Goal: Navigation & Orientation: Find specific page/section

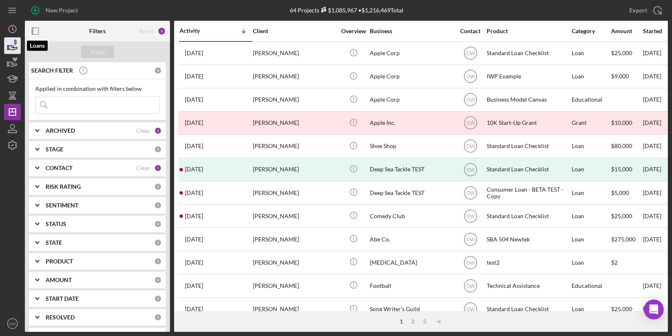
click at [17, 48] on icon "button" at bounding box center [13, 47] width 9 height 5
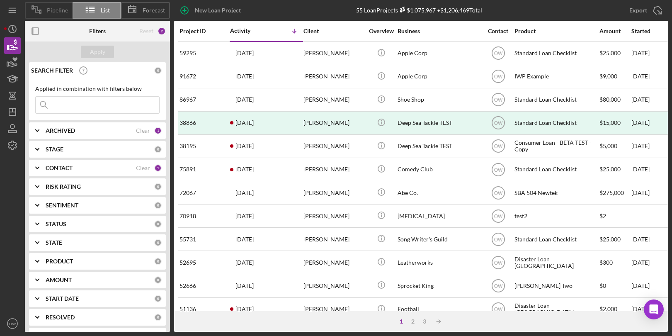
click at [56, 13] on span "Pipeline" at bounding box center [57, 10] width 21 height 7
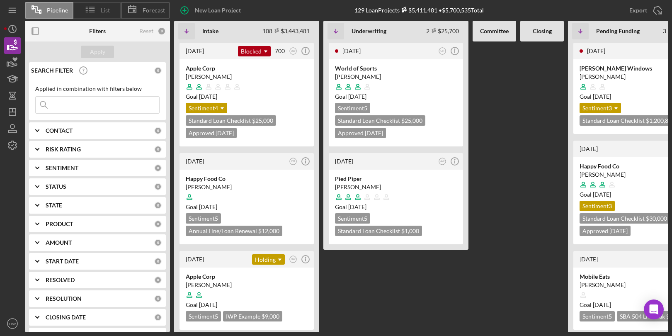
click at [95, 12] on icon at bounding box center [90, 9] width 21 height 21
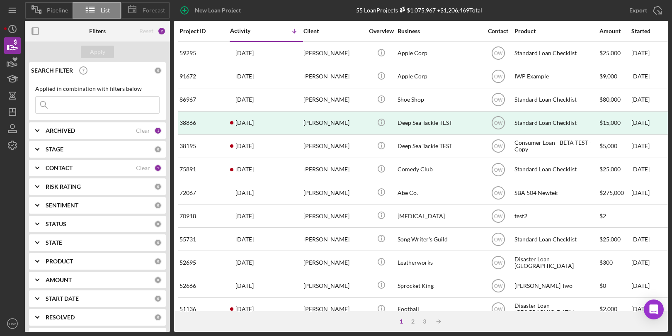
click at [162, 5] on div "Forecast" at bounding box center [145, 10] width 49 height 17
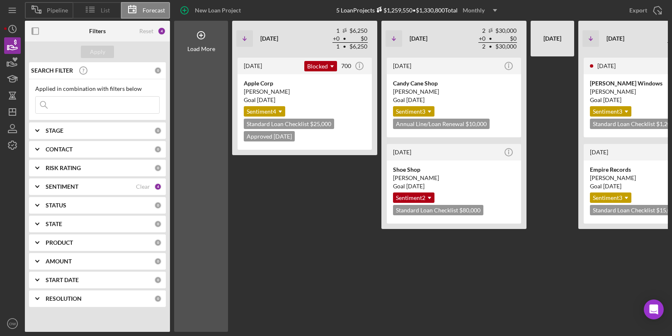
click at [102, 13] on span "List" at bounding box center [105, 10] width 9 height 7
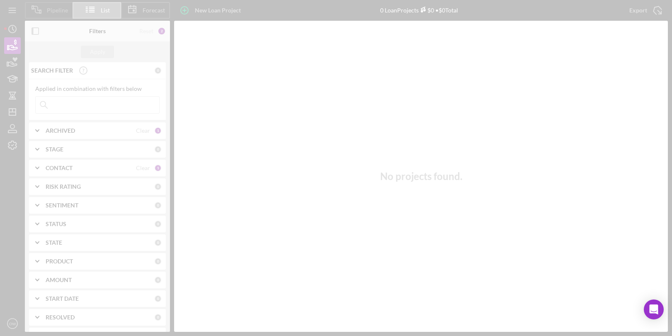
click at [53, 12] on div at bounding box center [336, 168] width 672 height 336
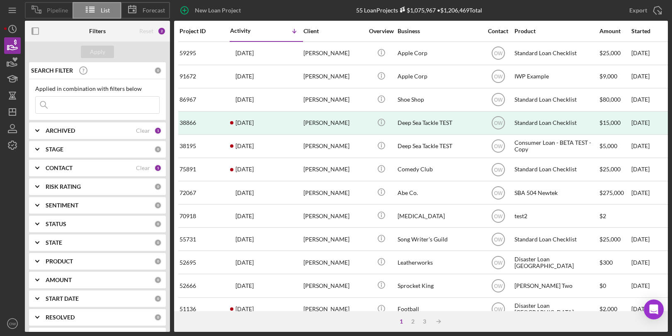
click at [56, 12] on span "Pipeline" at bounding box center [57, 10] width 21 height 7
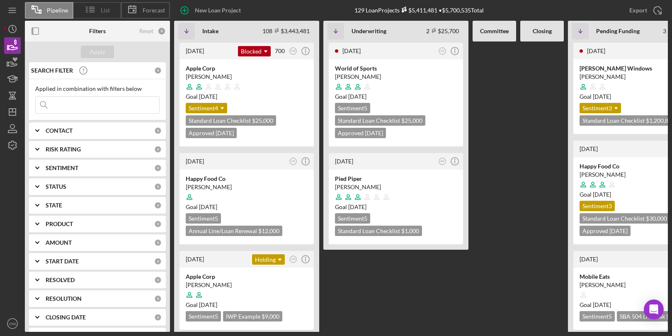
click at [87, 12] on icon at bounding box center [90, 9] width 21 height 21
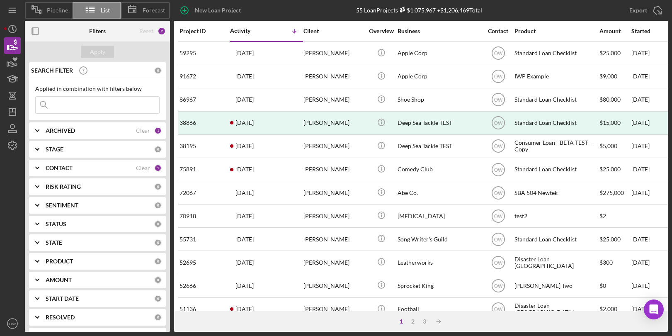
click at [141, 10] on icon at bounding box center [132, 9] width 21 height 21
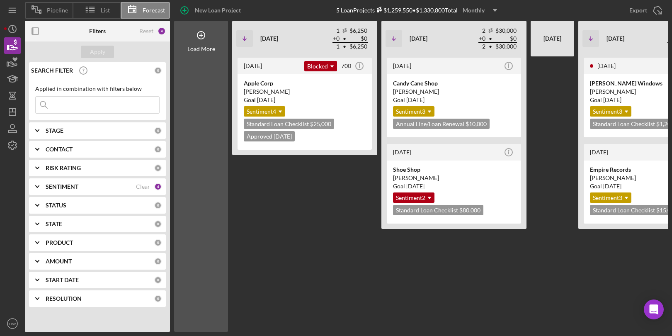
click at [286, 199] on div "[DATE] Blocked Icon/Dropdown Arrow 700 Icon/Info We need final Loan Policy upda…" at bounding box center [304, 193] width 145 height 275
click at [51, 9] on span "Pipeline" at bounding box center [57, 10] width 21 height 7
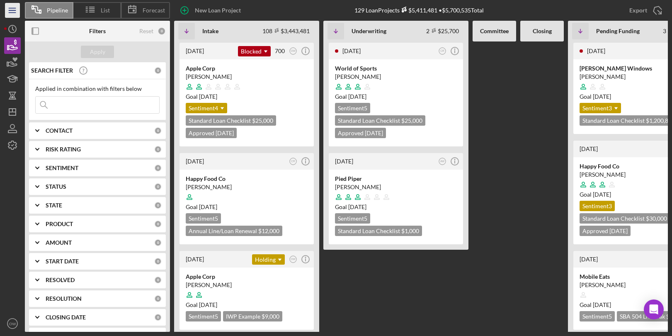
click at [9, 5] on icon "Icon/Menu" at bounding box center [12, 10] width 19 height 19
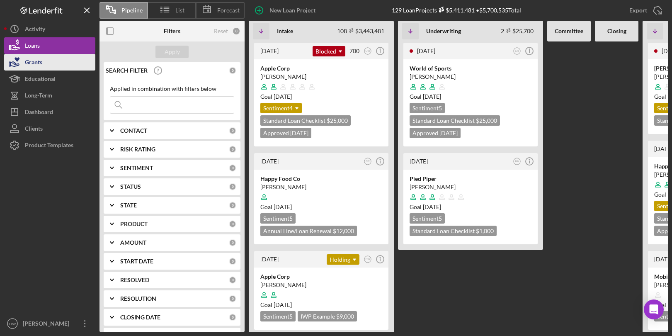
click at [45, 59] on button "Grants" at bounding box center [49, 62] width 91 height 17
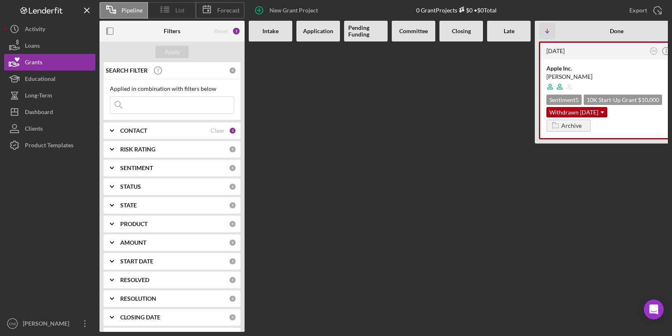
click at [170, 10] on icon at bounding box center [165, 9] width 21 height 21
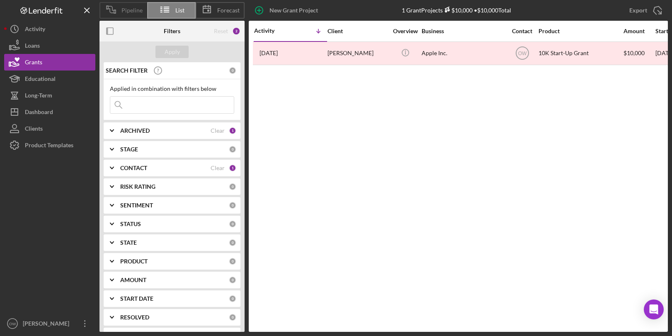
click at [137, 8] on span "Pipeline" at bounding box center [131, 10] width 21 height 7
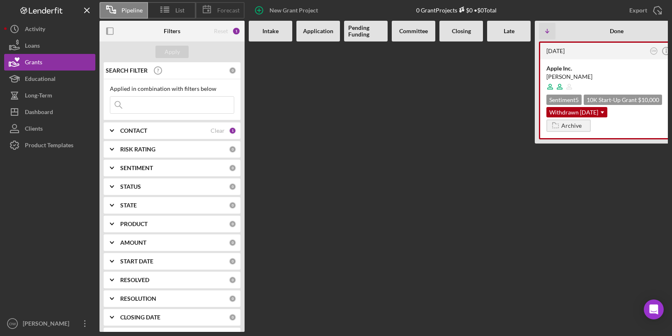
click at [215, 11] on icon at bounding box center [206, 9] width 21 height 21
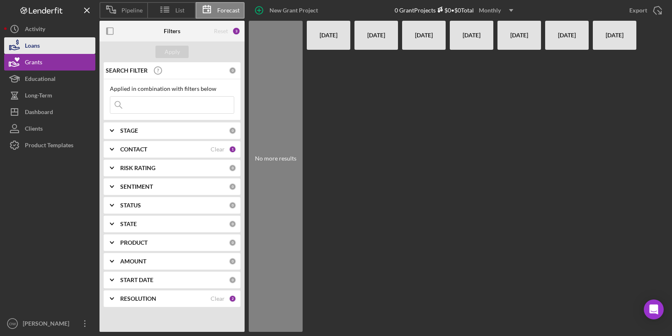
click at [37, 53] on div "Loans" at bounding box center [32, 46] width 15 height 19
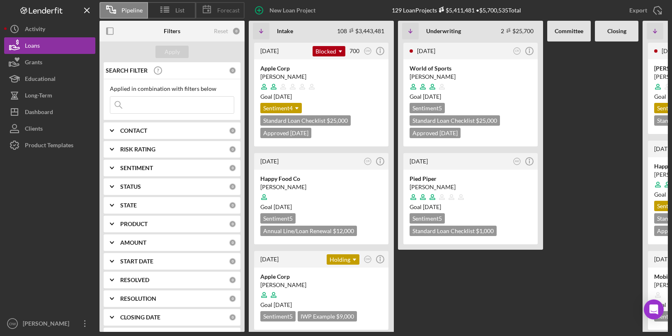
click at [220, 11] on span "Forecast" at bounding box center [228, 10] width 22 height 7
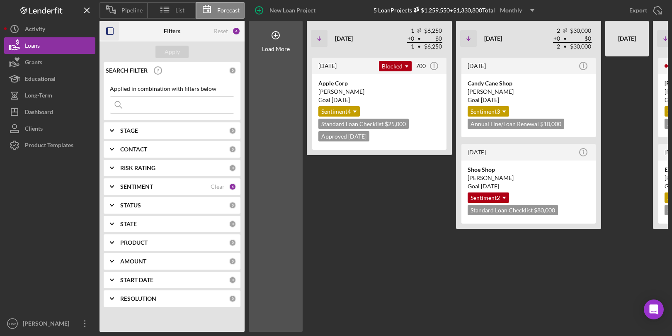
click at [107, 29] on g "button" at bounding box center [110, 31] width 7 height 7
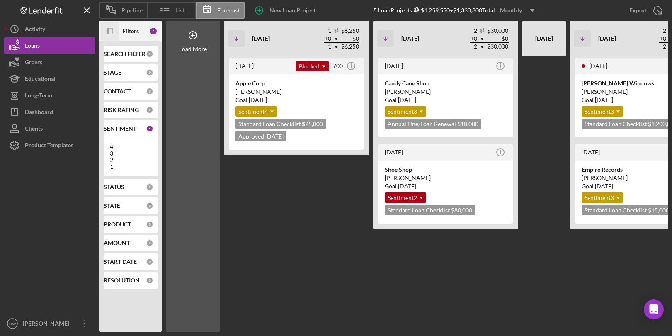
click at [107, 31] on icon "button" at bounding box center [108, 31] width 2 height 7
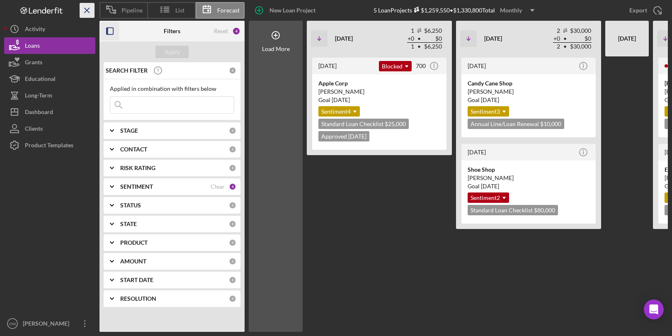
click at [86, 7] on icon "Icon/Menu Close" at bounding box center [87, 10] width 19 height 19
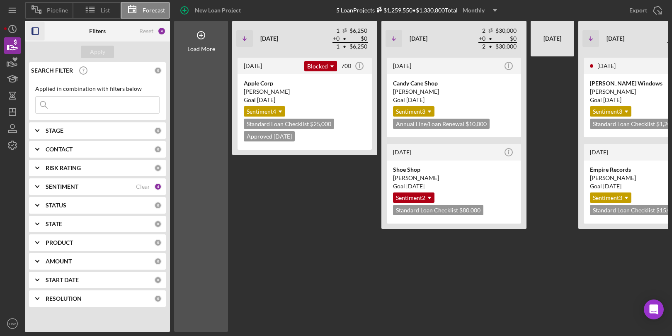
click at [37, 28] on icon "button" at bounding box center [35, 31] width 19 height 19
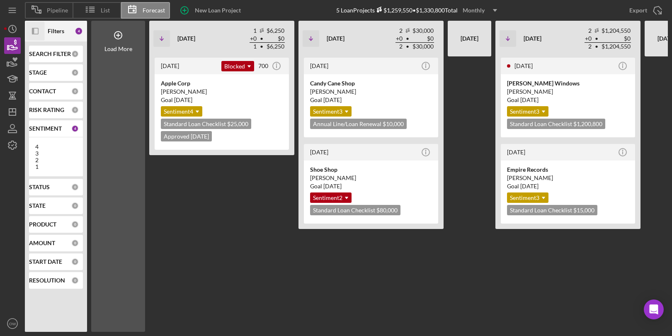
click at [37, 29] on icon "Icon/Panel Side Expand" at bounding box center [35, 31] width 19 height 19
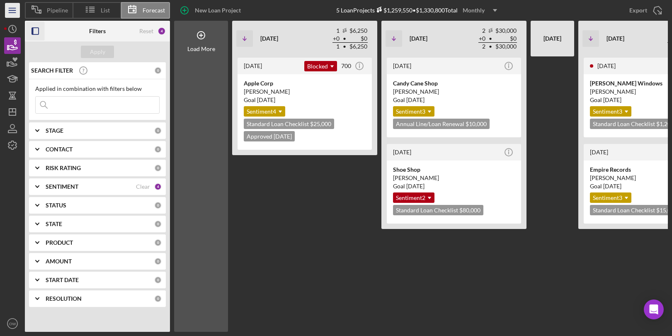
click at [16, 8] on icon "Icon/Menu" at bounding box center [12, 10] width 19 height 19
